Goal: Task Accomplishment & Management: Manage account settings

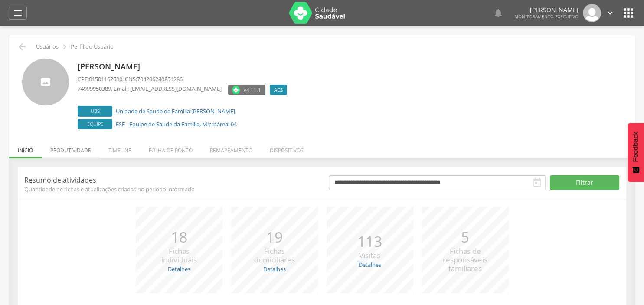
click at [75, 151] on li "Produtividade" at bounding box center [71, 148] width 58 height 20
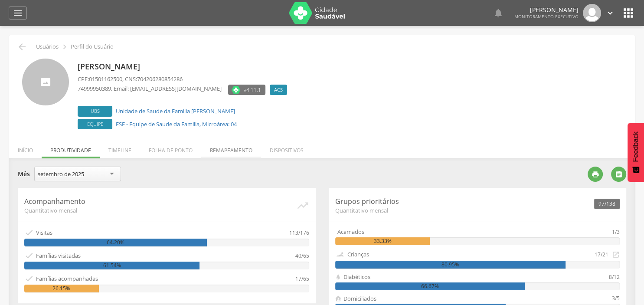
click at [240, 150] on li "Remapeamento" at bounding box center [231, 148] width 60 height 20
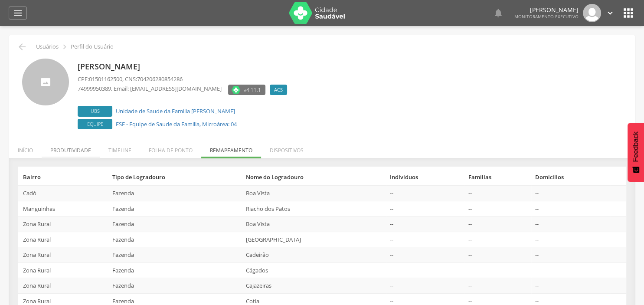
click at [76, 150] on li "Produtividade" at bounding box center [71, 148] width 58 height 20
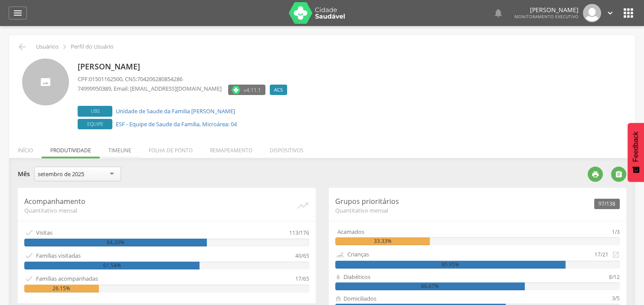
click at [118, 149] on li "Timeline" at bounding box center [120, 148] width 40 height 20
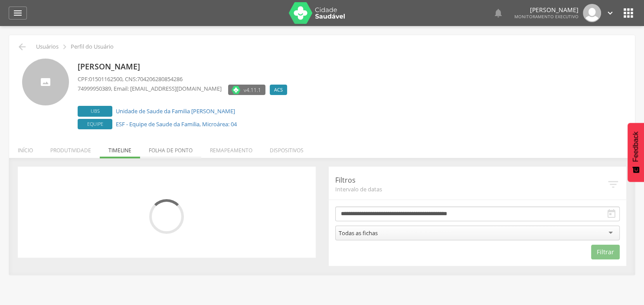
click at [160, 150] on li "Folha de ponto" at bounding box center [170, 148] width 61 height 20
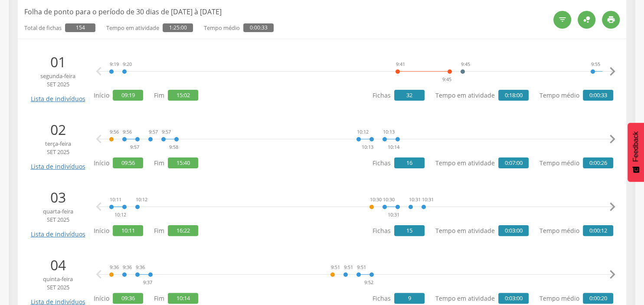
scroll to position [190, 0]
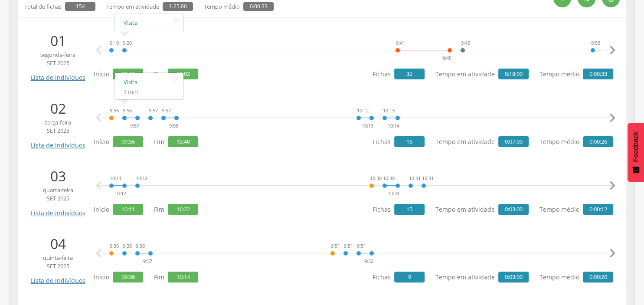
click at [124, 51] on div "9:20" at bounding box center [124, 50] width 5 height 26
click at [112, 49] on div "9:19" at bounding box center [111, 50] width 5 height 26
click at [62, 79] on link "Lista de indivíduos" at bounding box center [58, 74] width 59 height 15
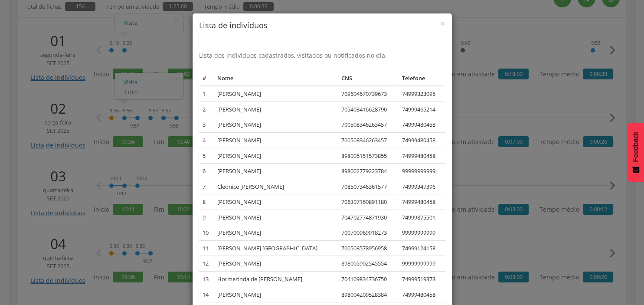
drag, startPoint x: 547, startPoint y: 22, endPoint x: 542, endPoint y: 22, distance: 4.8
click at [546, 22] on div "× Lista de indivíduos Lista dos indivíduos cadastrados, visitados ou notificado…" at bounding box center [322, 152] width 644 height 305
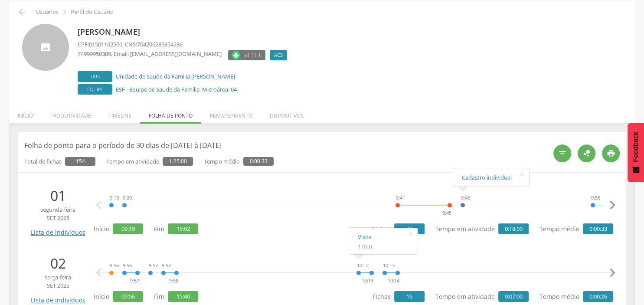
scroll to position [0, 0]
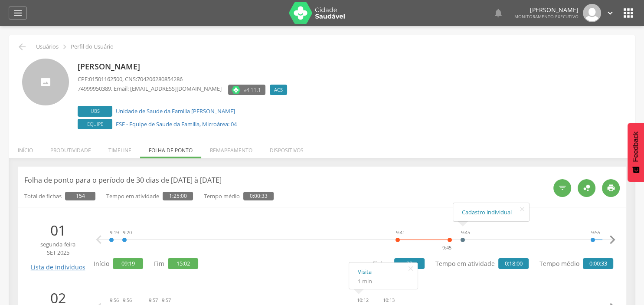
click at [612, 11] on icon "" at bounding box center [611, 13] width 10 height 10
click at [568, 47] on link "Sair" at bounding box center [580, 50] width 69 height 11
